Goal: Information Seeking & Learning: Learn about a topic

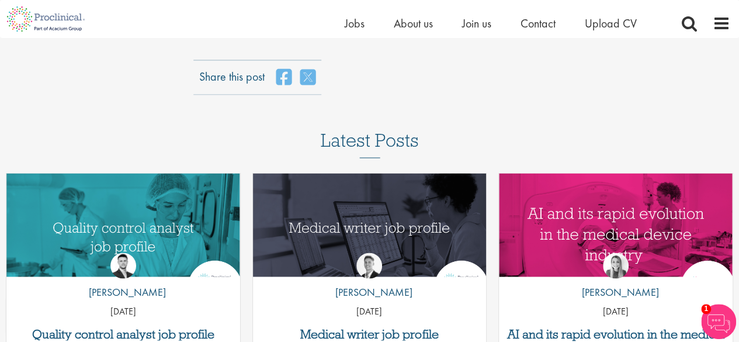
scroll to position [3282, 0]
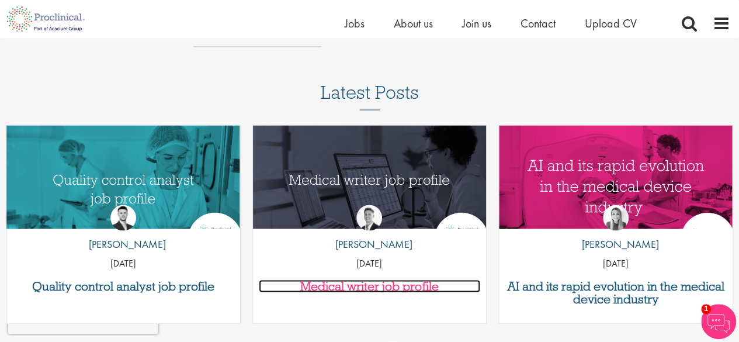
click at [333, 279] on h3 "Medical writer job profile" at bounding box center [370, 285] width 222 height 13
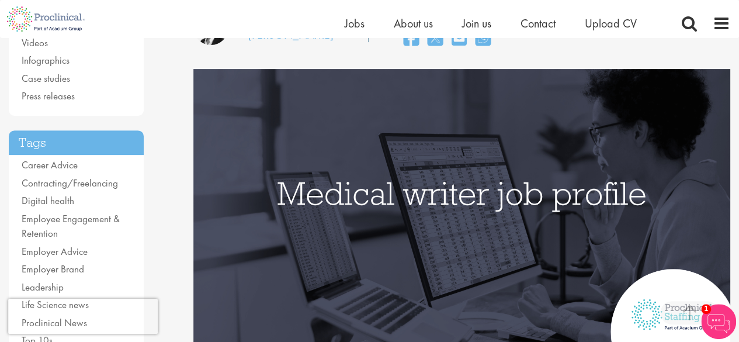
scroll to position [172, 0]
